Goal: Information Seeking & Learning: Stay updated

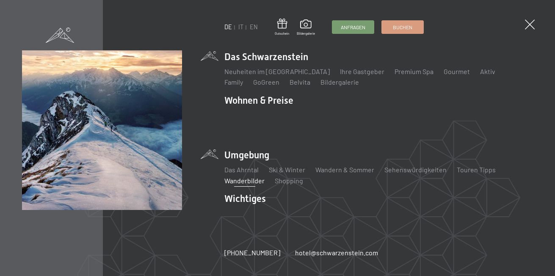
click at [238, 177] on link "Wanderbilder" at bounding box center [244, 181] width 40 height 8
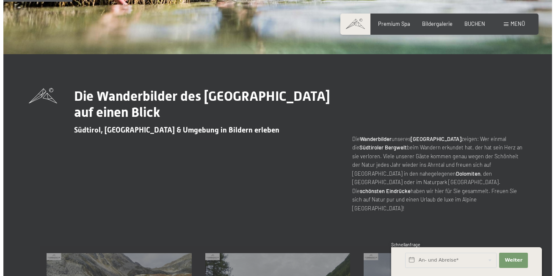
scroll to position [127, 0]
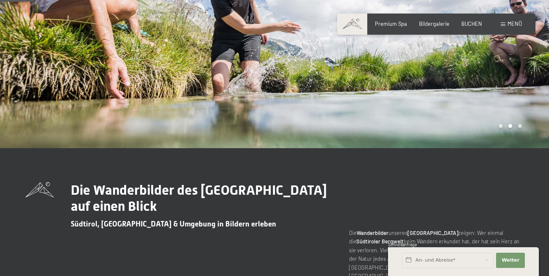
click at [517, 23] on span "Menü" at bounding box center [514, 23] width 14 height 7
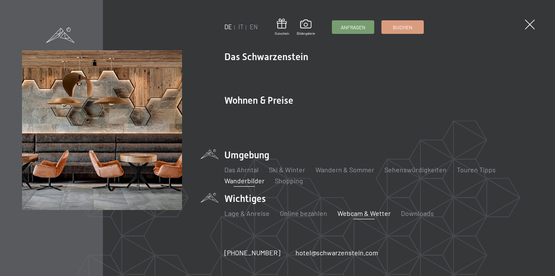
click at [362, 209] on link "Webcam & Wetter" at bounding box center [363, 213] width 53 height 8
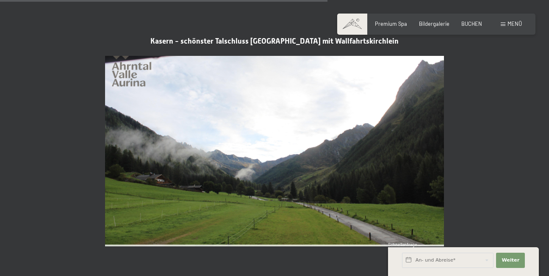
scroll to position [1440, 0]
